Goal: Communication & Community: Answer question/provide support

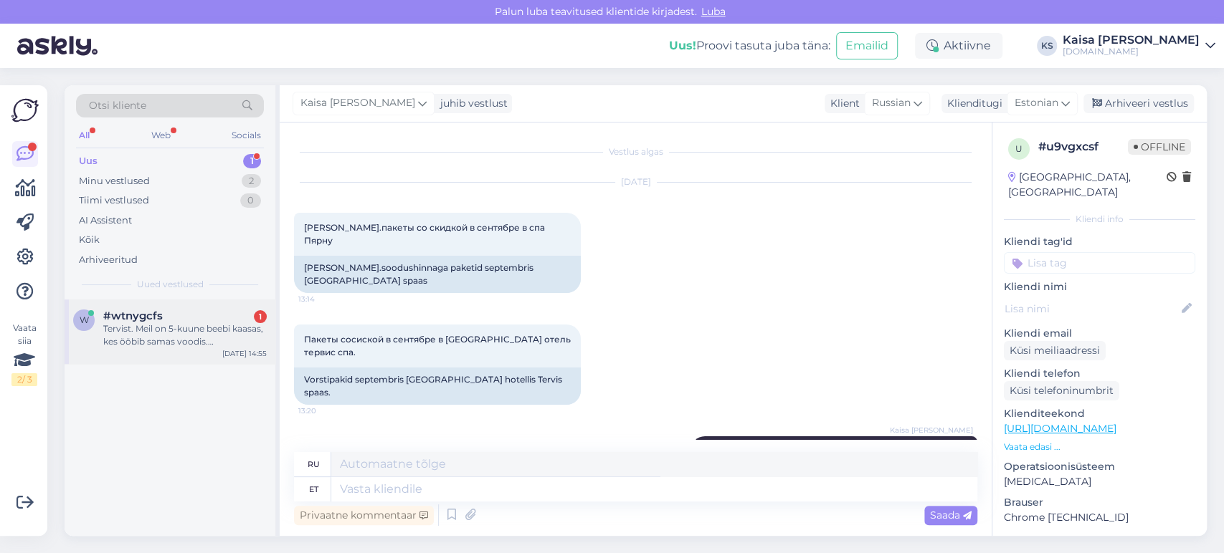
scroll to position [476, 0]
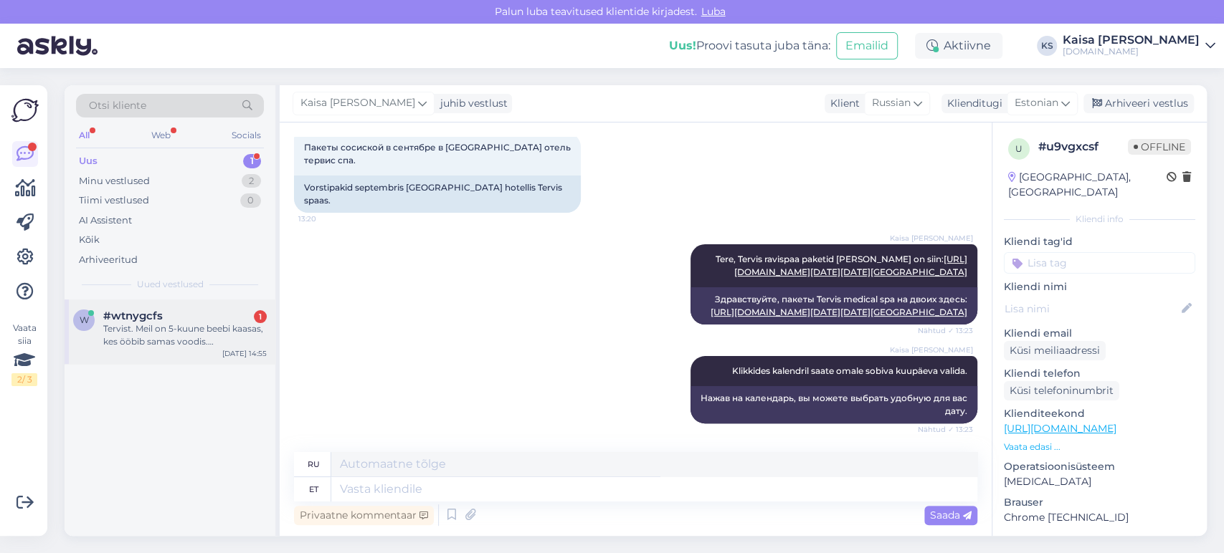
click at [196, 344] on div "Tervist. Meil on 5-kuune beebi kaasas, kes ööbib samas voodis. Hookusbookuses p…" at bounding box center [184, 336] width 163 height 26
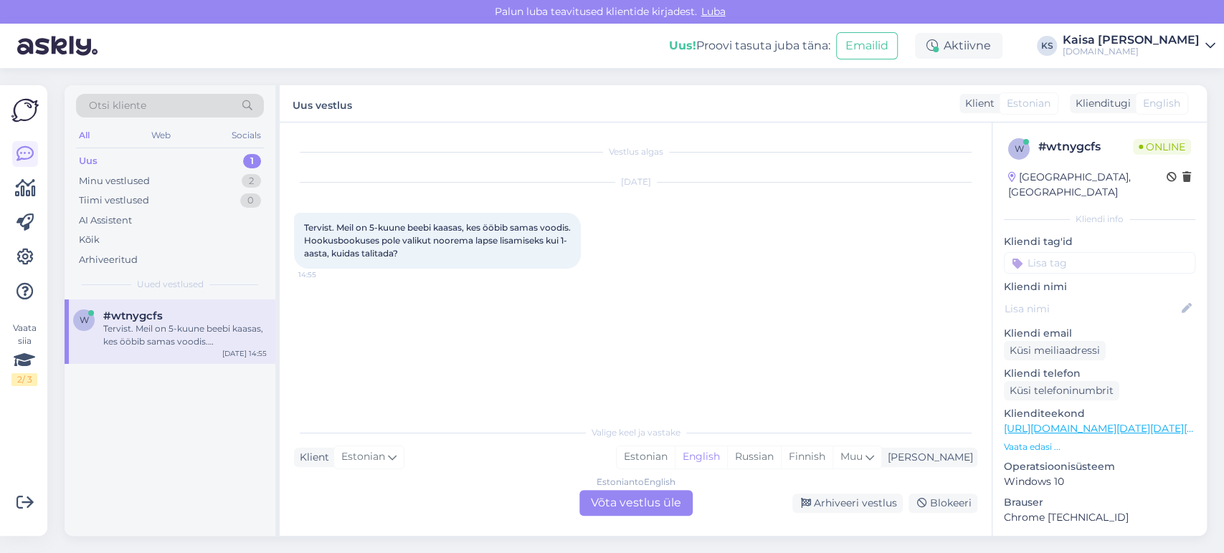
scroll to position [0, 0]
drag, startPoint x: 704, startPoint y: 462, endPoint x: 691, endPoint y: 472, distance: 16.3
click at [675, 462] on div "Estonian" at bounding box center [645, 458] width 58 height 22
click at [676, 502] on div "Estonian to Estonian Võta vestlus üle" at bounding box center [635, 503] width 113 height 26
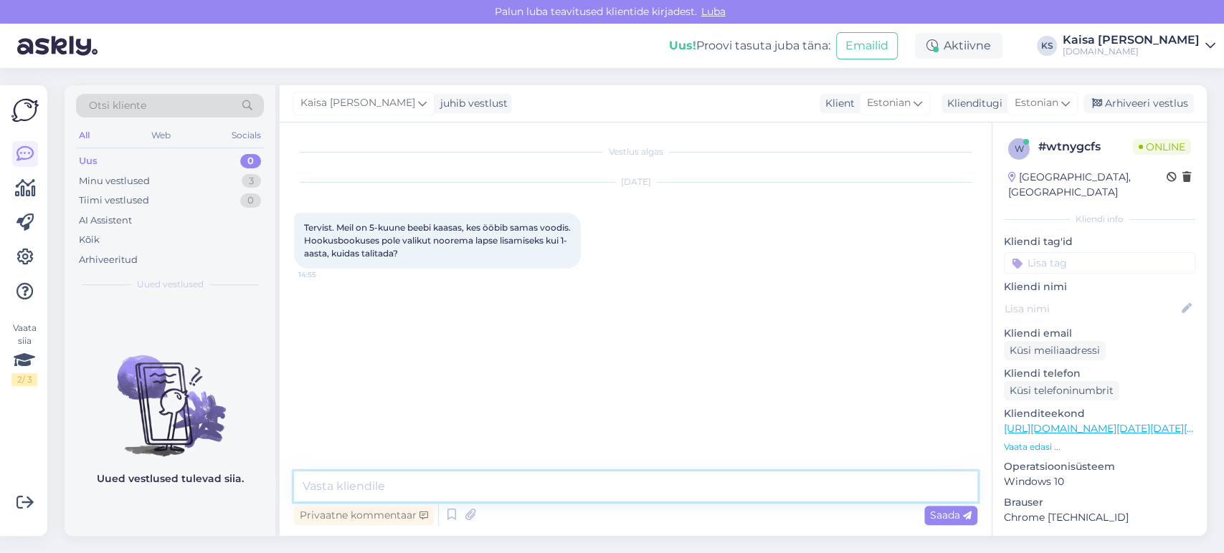
click at [674, 494] on textarea at bounding box center [635, 487] width 683 height 30
type textarea "Tere, märkige beebi 1a lapse alla."
click at [719, 328] on div "Kaisa [PERSON_NAME] Tere, märkige beebi 1a lapse alla. Nähtud ✓ 14:55" at bounding box center [635, 316] width 683 height 62
click at [225, 186] on div "Minu vestlused 3" at bounding box center [170, 181] width 188 height 20
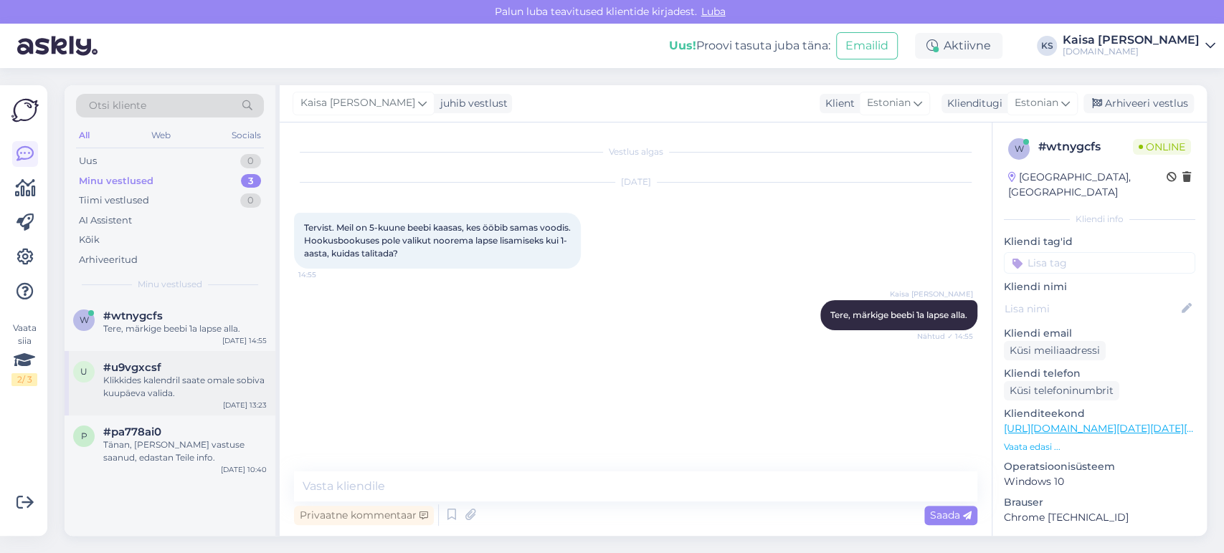
click at [186, 383] on div "Klikkides kalendril saate omale sobiva kuupäeva valida." at bounding box center [184, 387] width 163 height 26
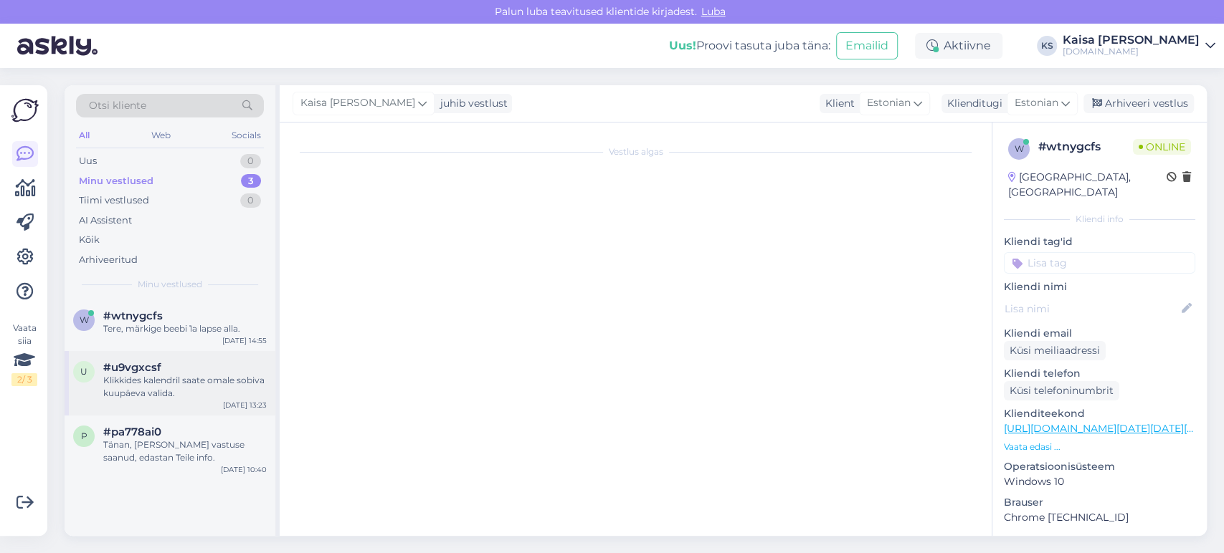
scroll to position [476, 0]
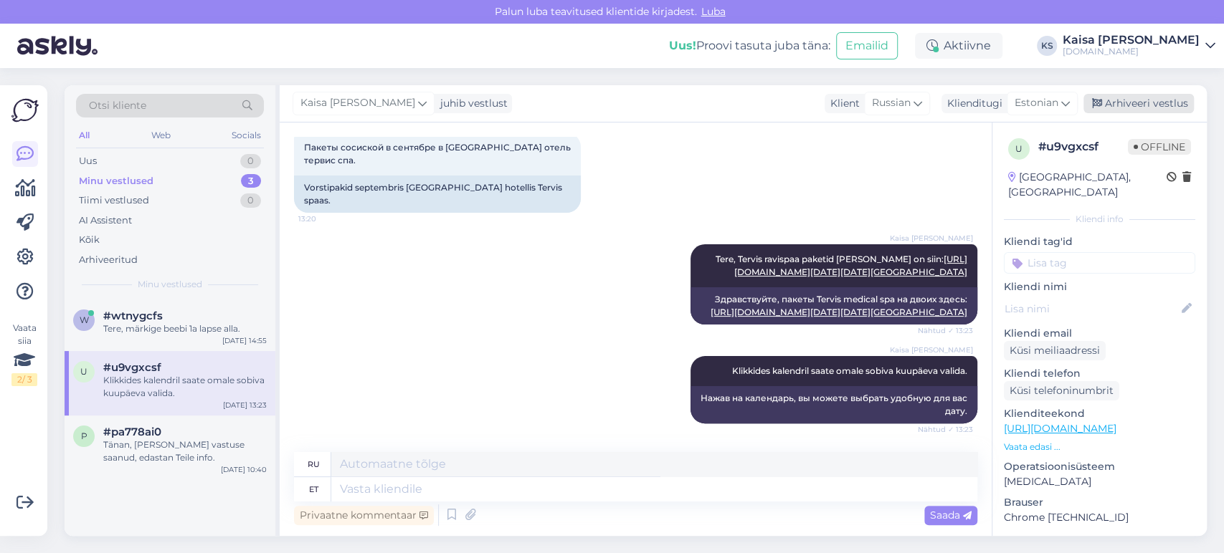
click at [1169, 97] on div "Arhiveeri vestlus" at bounding box center [1138, 103] width 110 height 19
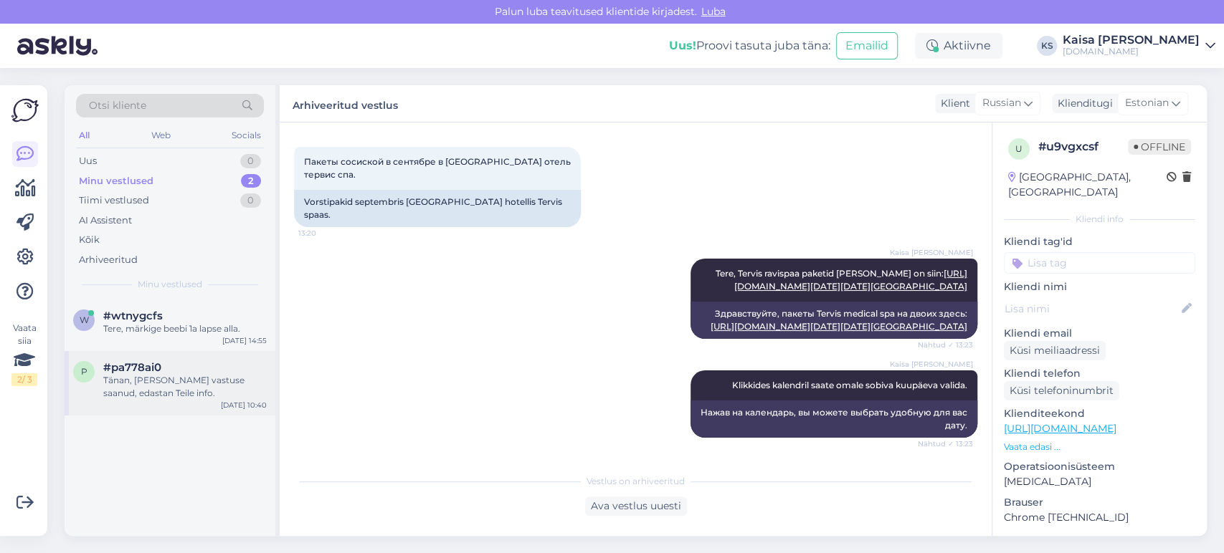
click at [186, 378] on div "Tänan, [PERSON_NAME] vastuse saanud, edastan Teile info." at bounding box center [184, 387] width 163 height 26
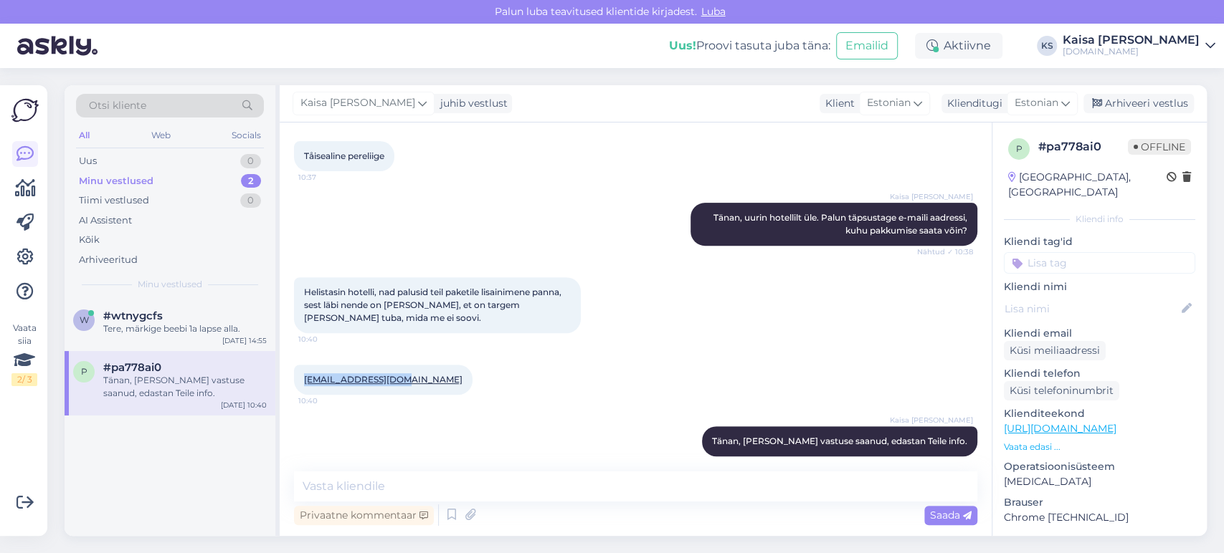
drag, startPoint x: 403, startPoint y: 366, endPoint x: 304, endPoint y: 364, distance: 98.9
click at [304, 365] on div "[EMAIL_ADDRESS][DOMAIN_NAME] 10:40" at bounding box center [383, 380] width 178 height 30
copy link "[EMAIL_ADDRESS][DOMAIN_NAME]"
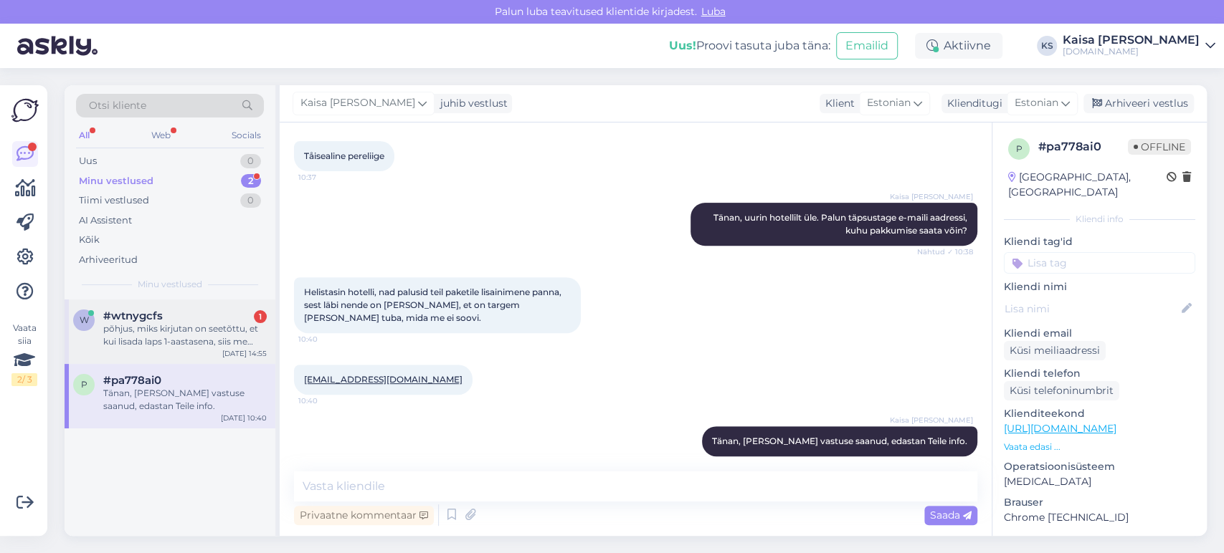
click at [170, 343] on div "põhjus, miks kirjutan on seetõttu, et kui lisada laps 1-aastasena, siis me seda…" at bounding box center [184, 336] width 163 height 26
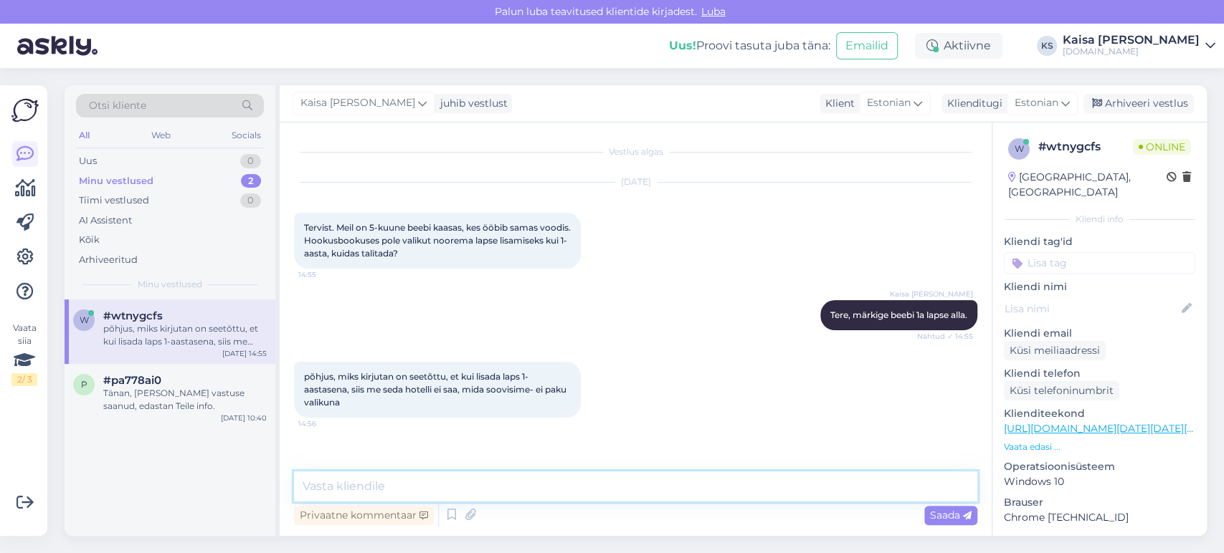
click at [620, 484] on textarea at bounding box center [635, 487] width 683 height 30
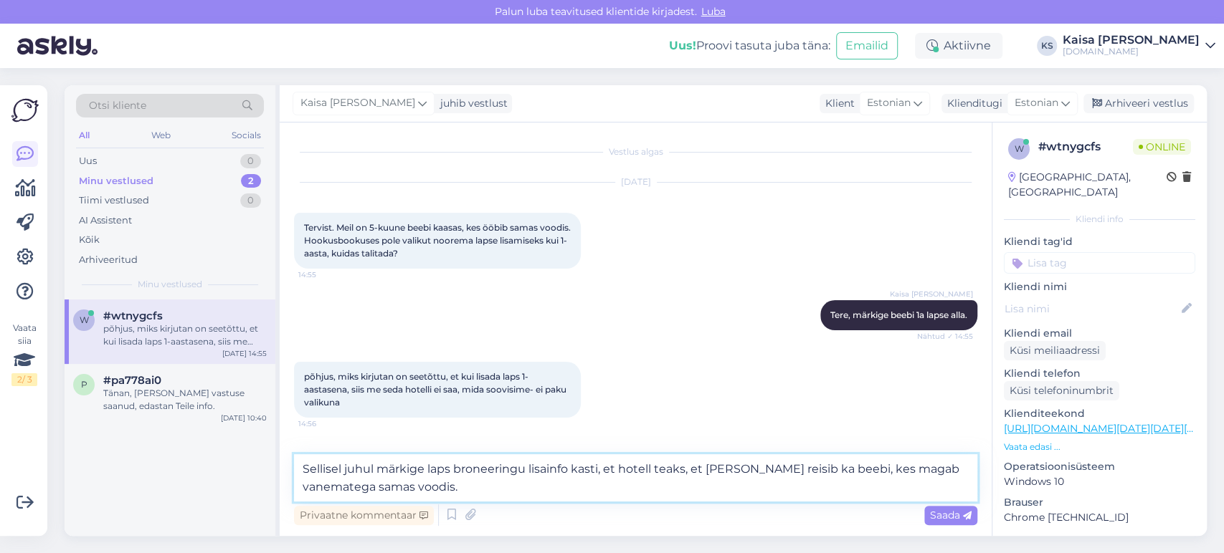
type textarea "Sellisel juhul märkige laps broneeringu lisainfo kasti, et hotell teaks, et [PE…"
click at [1047, 441] on p "Vaata edasi ..." at bounding box center [1099, 447] width 191 height 13
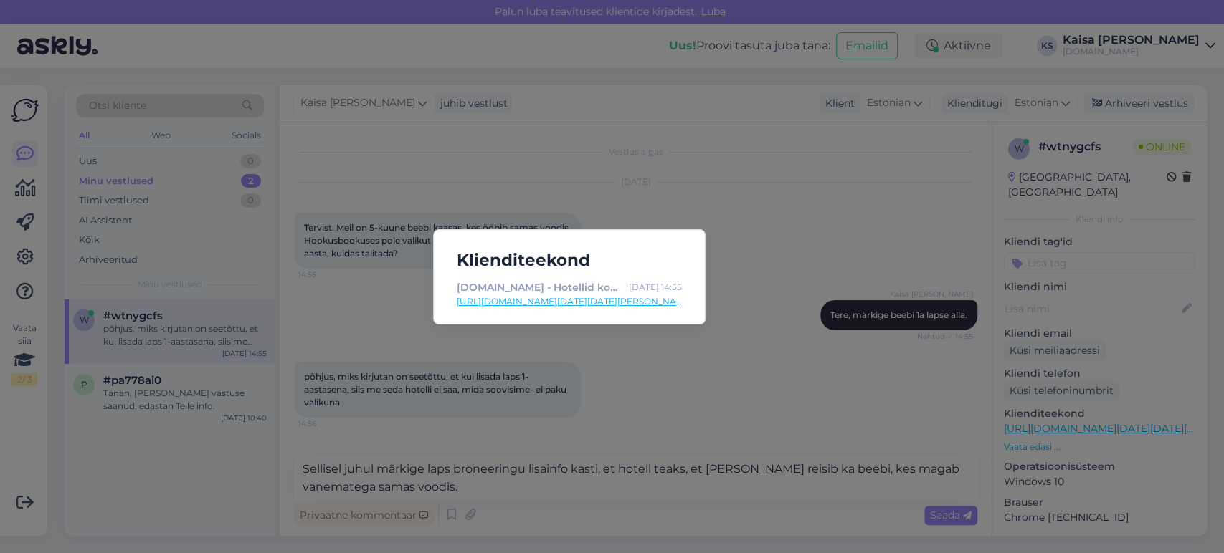
click at [524, 472] on div "Klienditeekond [DOMAIN_NAME] - Hotellid koos võluvate lisavõimalustega [DATE] 1…" at bounding box center [612, 276] width 1224 height 553
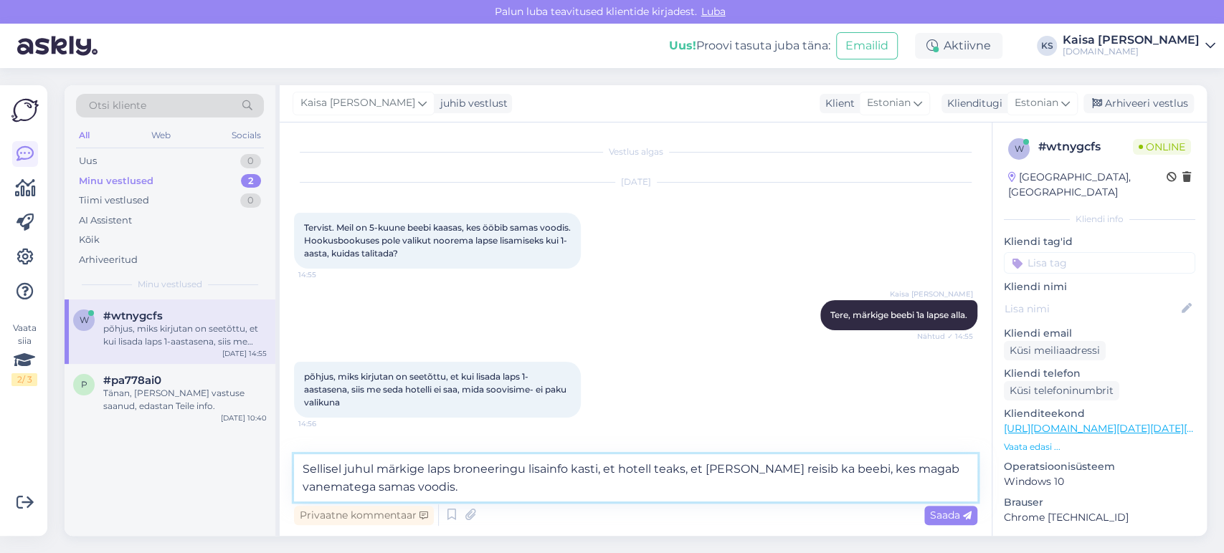
click at [548, 488] on textarea "Sellisel juhul märkige laps broneeringu lisainfo kasti, et hotell teaks, et [PE…" at bounding box center [635, 477] width 683 height 47
click at [551, 488] on textarea "Sellisel juhul märkige laps broneeringu lisainfo kasti, et hotell teaks, et [PE…" at bounding box center [635, 477] width 683 height 47
click at [940, 517] on span "Saada" at bounding box center [951, 515] width 42 height 13
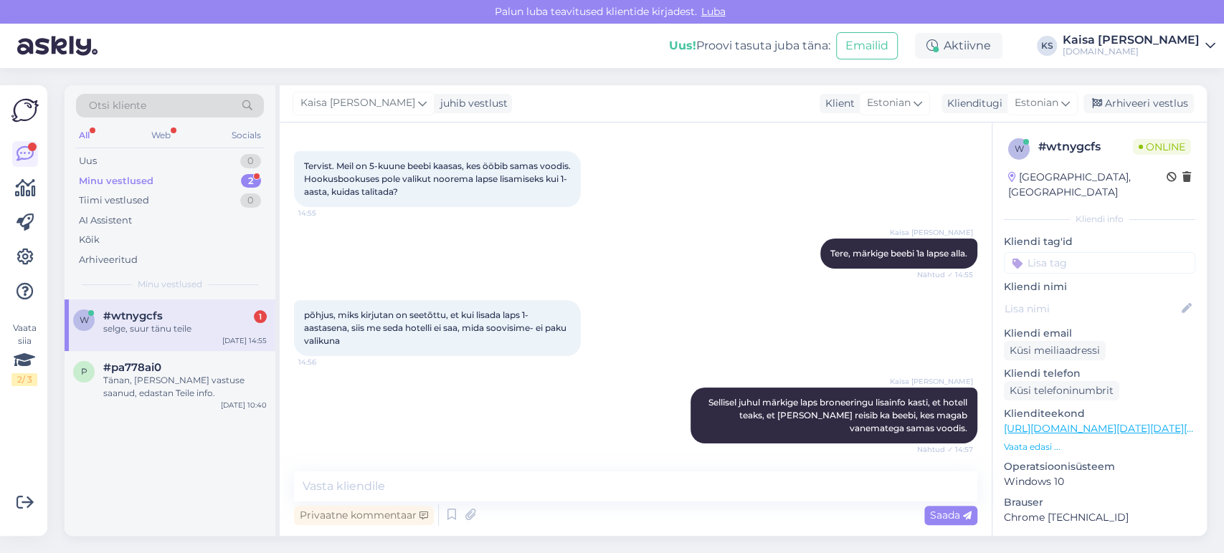
scroll to position [123, 0]
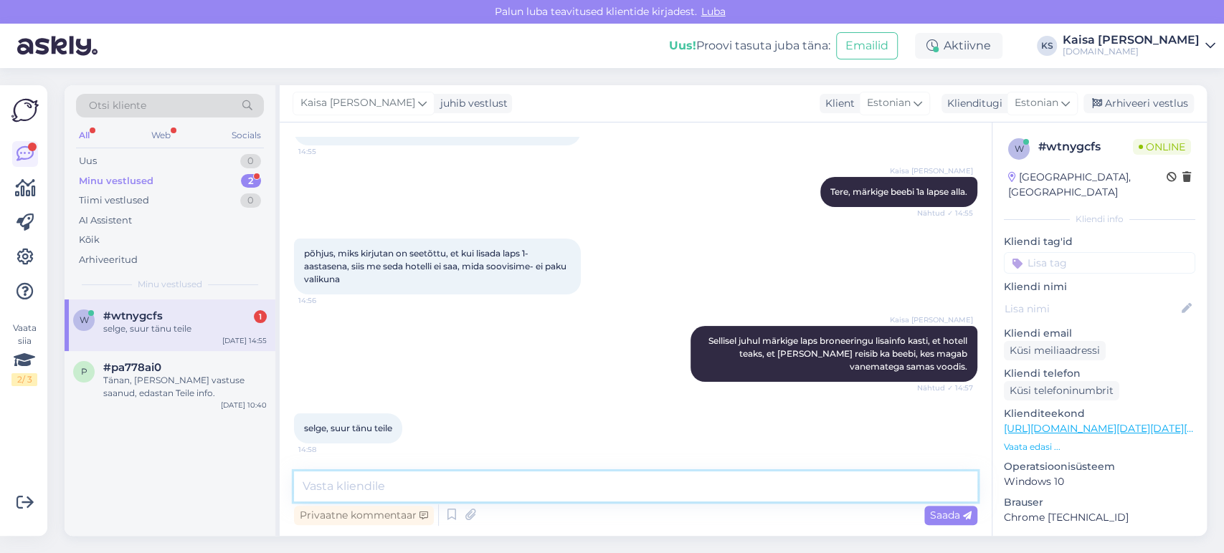
click at [475, 479] on textarea at bounding box center [635, 487] width 683 height 30
type textarea "Palun."
